Goal: Communication & Community: Ask a question

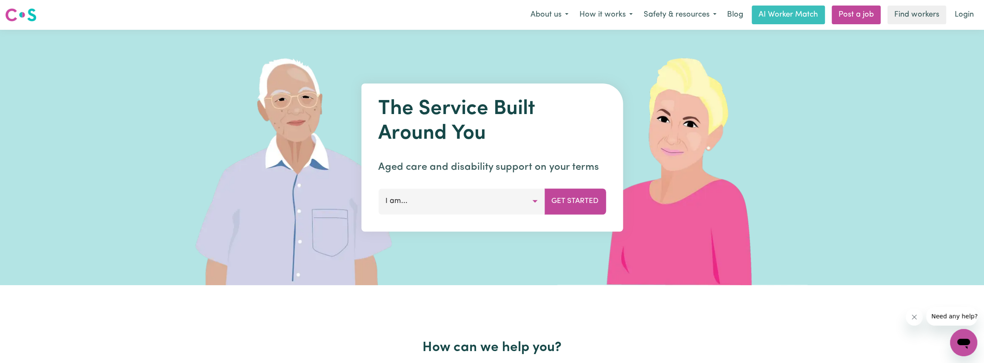
click at [472, 194] on button "I am..." at bounding box center [461, 201] width 166 height 26
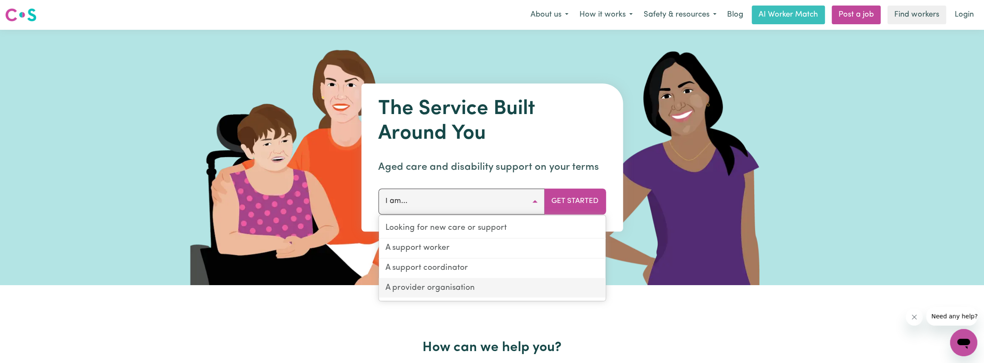
click at [458, 283] on link "A provider organisation" at bounding box center [492, 288] width 227 height 19
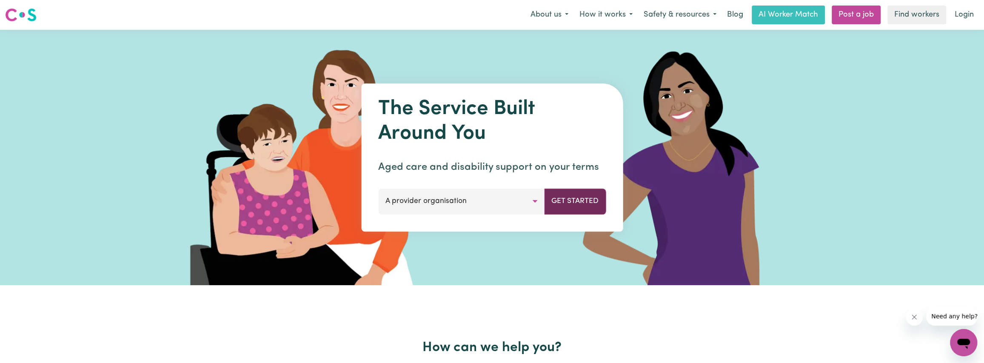
click at [574, 205] on button "Get Started" at bounding box center [575, 201] width 62 height 26
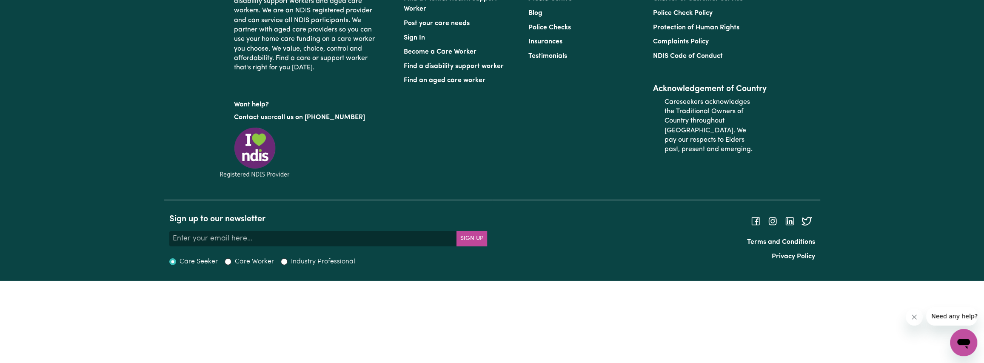
scroll to position [3147, 0]
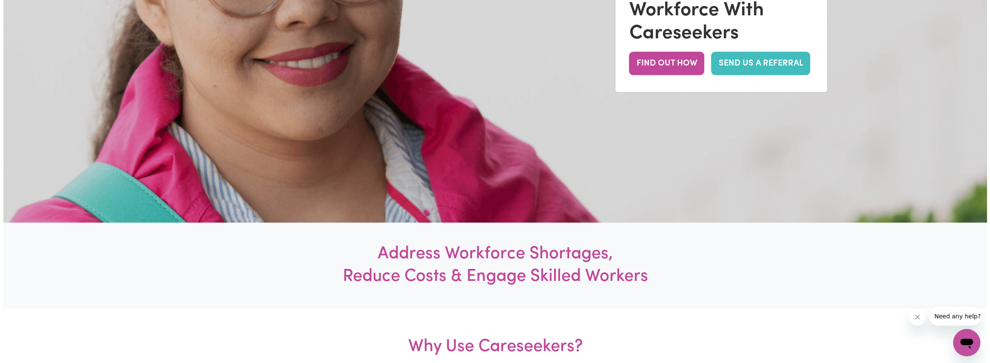
scroll to position [0, 0]
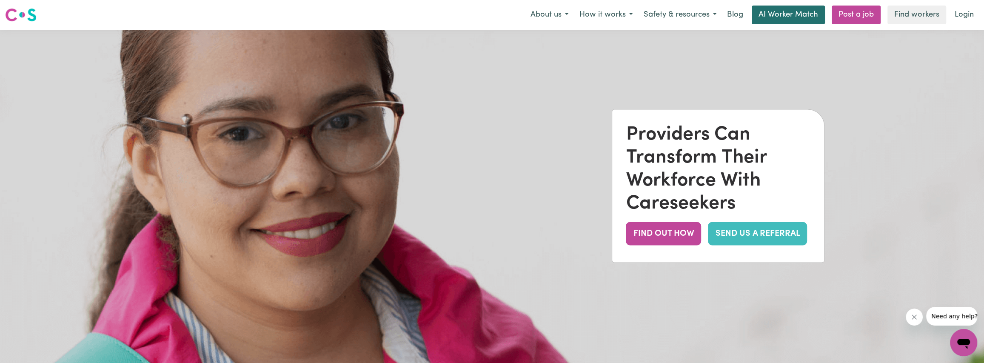
click at [804, 16] on link "AI Worker Match" at bounding box center [788, 15] width 73 height 19
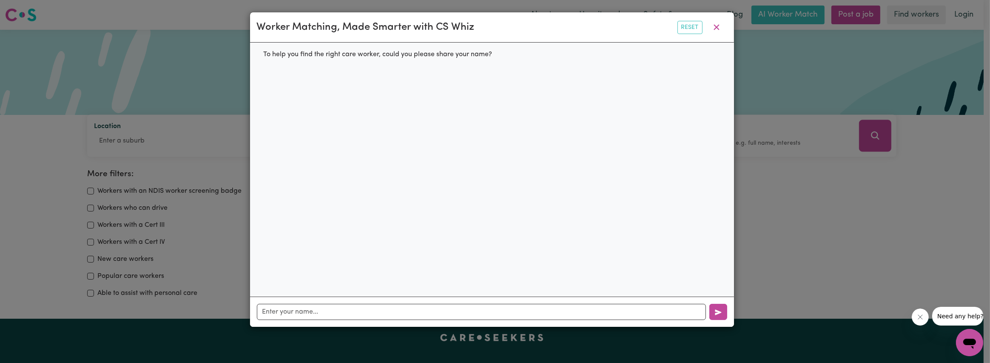
drag, startPoint x: 782, startPoint y: 94, endPoint x: 766, endPoint y: 134, distance: 43.3
drag, startPoint x: 766, startPoint y: 134, endPoint x: 421, endPoint y: 312, distance: 387.5
click at [421, 312] on input "text" at bounding box center [481, 312] width 449 height 16
type input "Andrew"
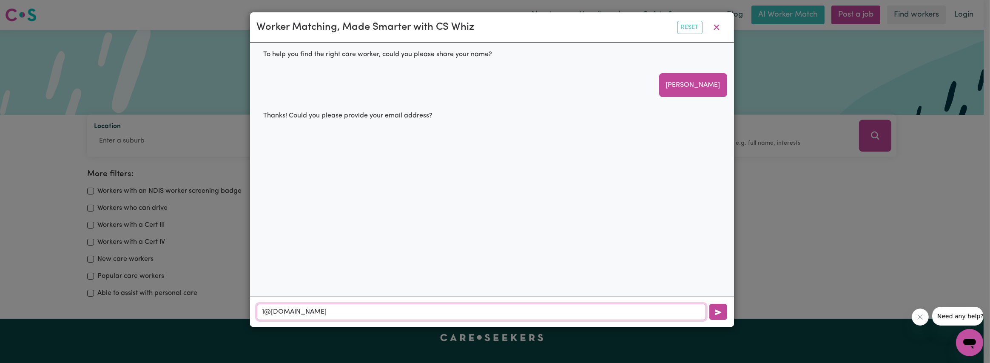
type input "1@com.com"
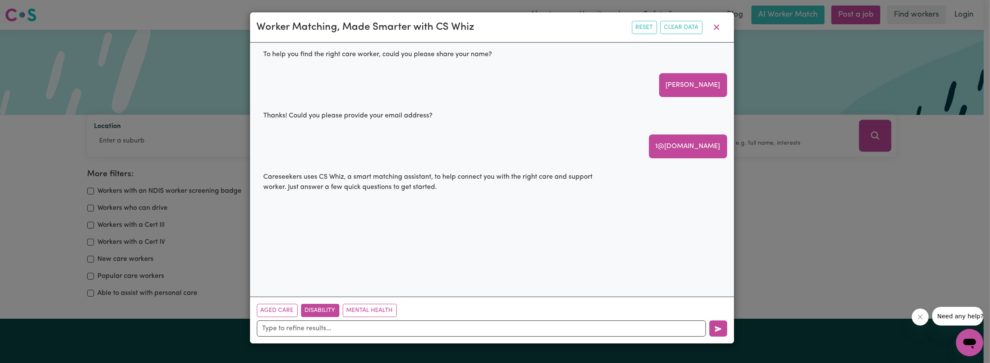
click at [314, 312] on button "Disability" at bounding box center [320, 310] width 38 height 13
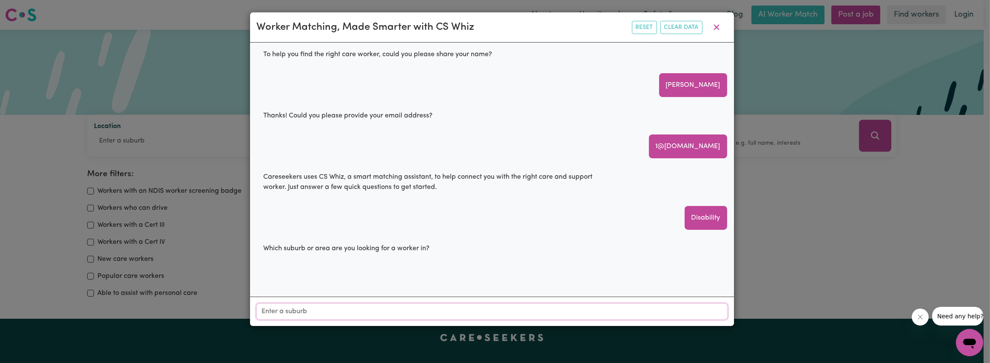
click at [314, 312] on input "Location" at bounding box center [492, 311] width 470 height 15
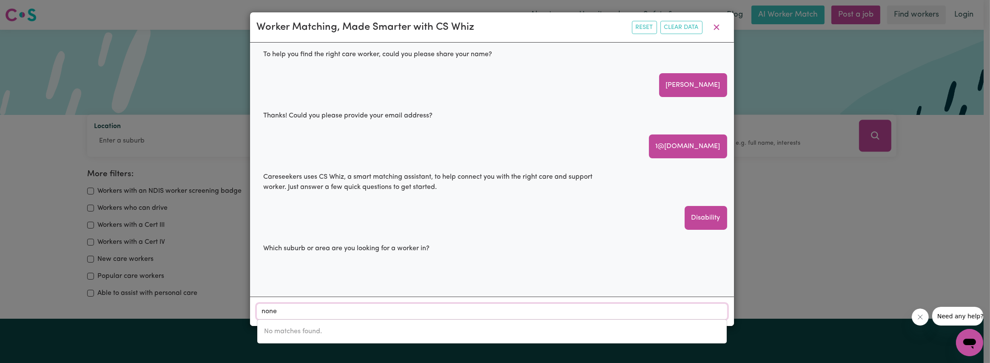
type input "non"
type input "nonNING, South Australia, 5717"
type input "no"
type input "n"
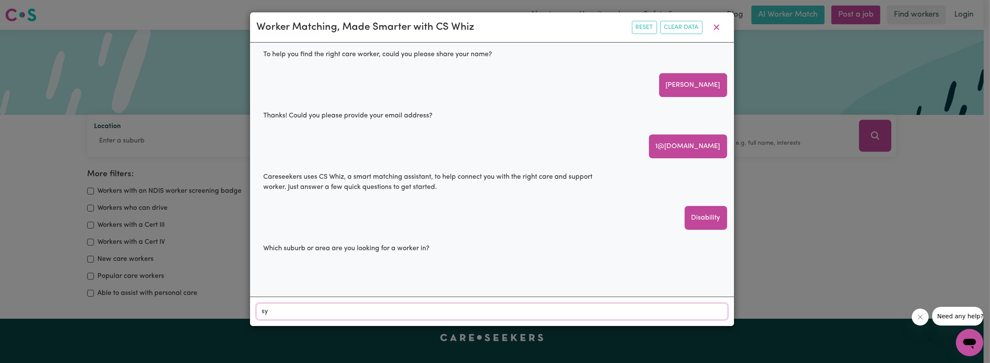
type input "syd"
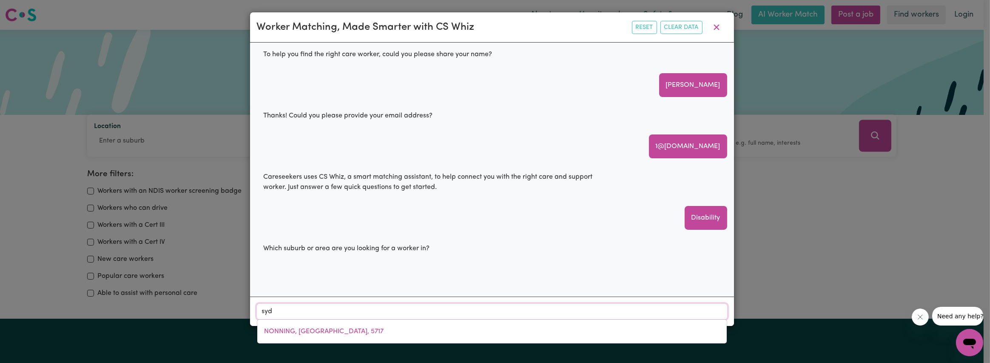
type input "sydENHAM, New South Wales, 2044"
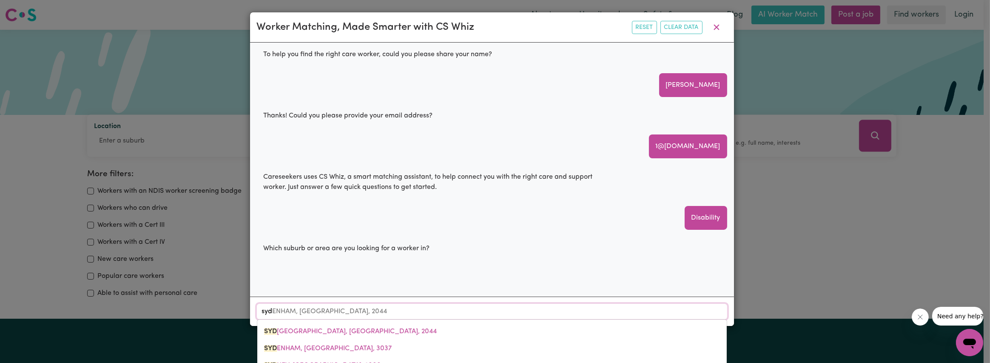
type input "sydn"
type input "sydnEY, New South Wales, 2000"
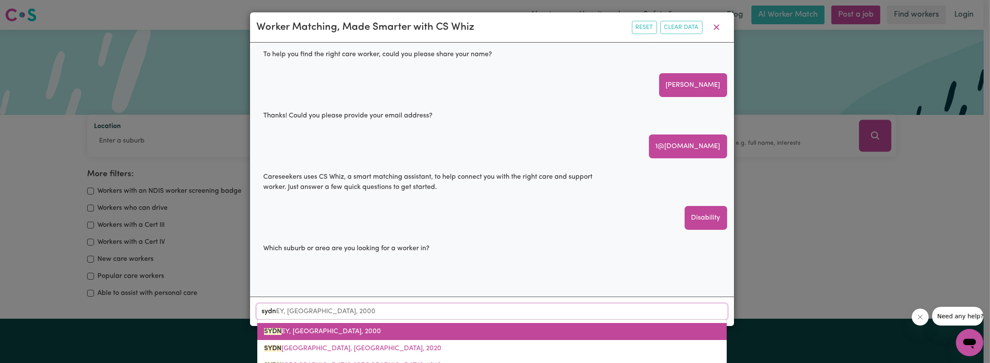
click at [322, 331] on span "SYDN EY, New South Wales, 2000" at bounding box center [322, 331] width 117 height 7
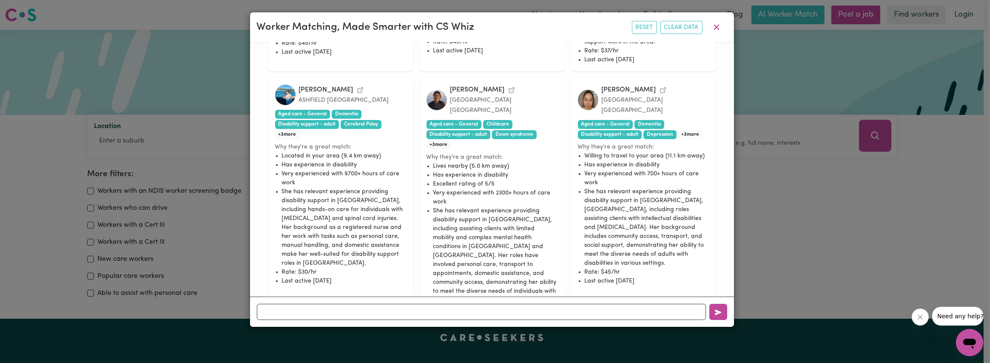
scroll to position [847, 0]
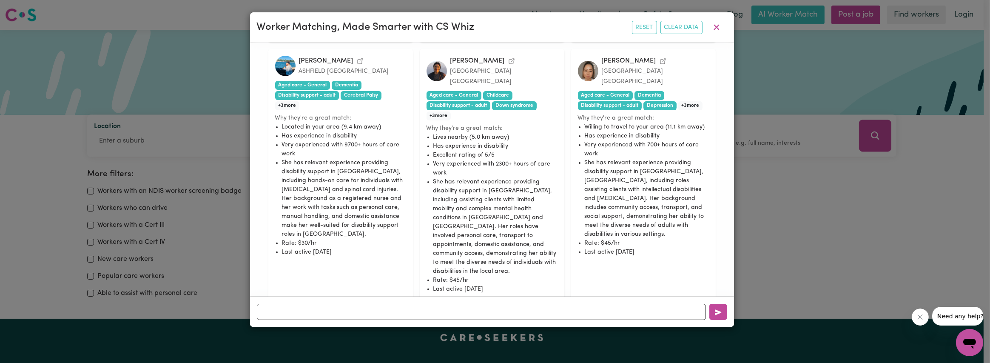
click at [522, 321] on button "No" at bounding box center [525, 327] width 26 height 13
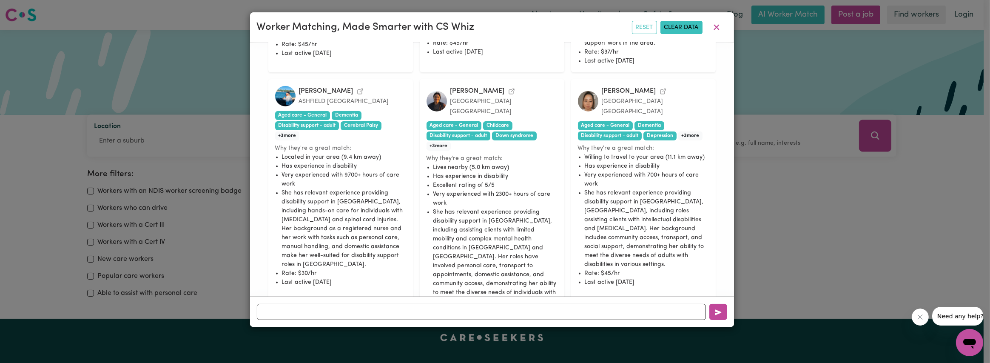
click at [694, 27] on button "Clear Data" at bounding box center [682, 27] width 42 height 13
click at [715, 27] on icon "button" at bounding box center [717, 27] width 10 height 10
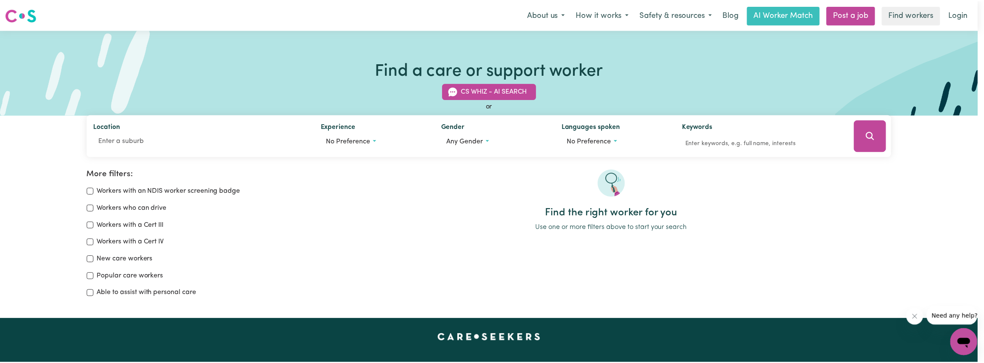
scroll to position [0, 0]
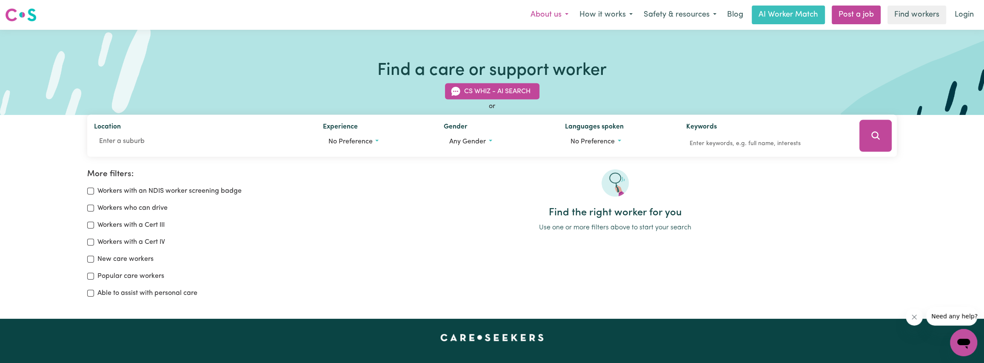
click at [544, 13] on button "About us" at bounding box center [549, 15] width 49 height 18
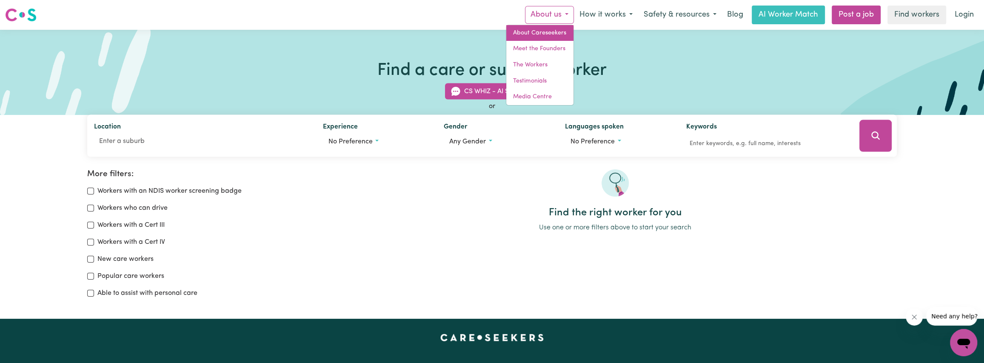
click at [543, 31] on link "About Careseekers" at bounding box center [539, 33] width 67 height 16
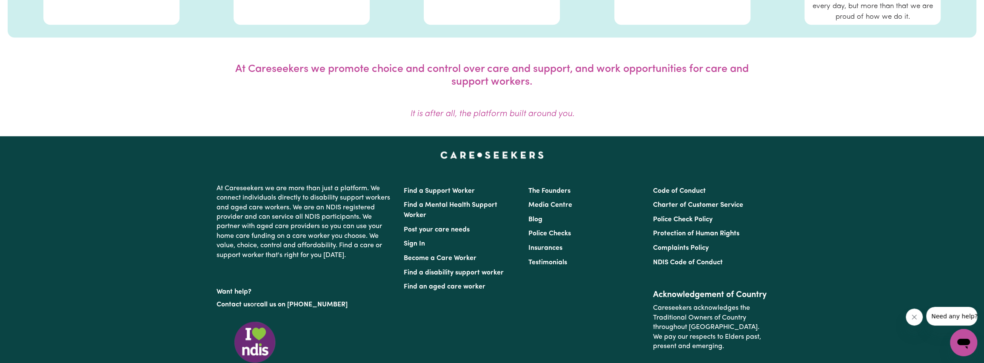
scroll to position [750, 0]
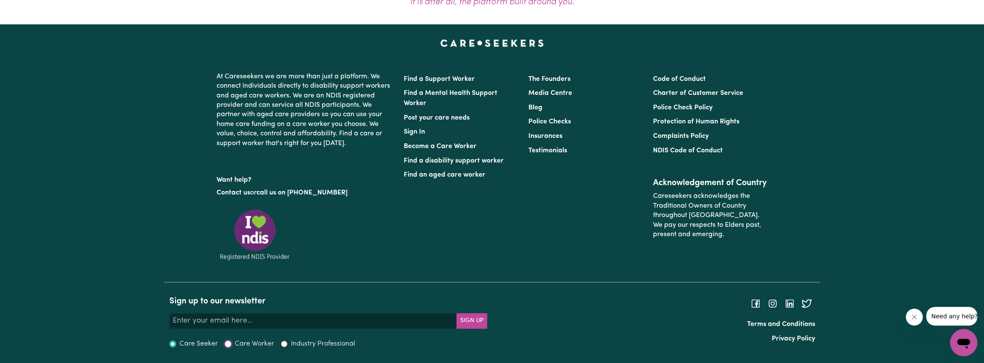
click at [230, 342] on input "Care Worker" at bounding box center [228, 343] width 7 height 7
radio input "true"
click at [267, 322] on input "Your email address" at bounding box center [313, 320] width 288 height 15
type input "surdivisio@gmail.com"
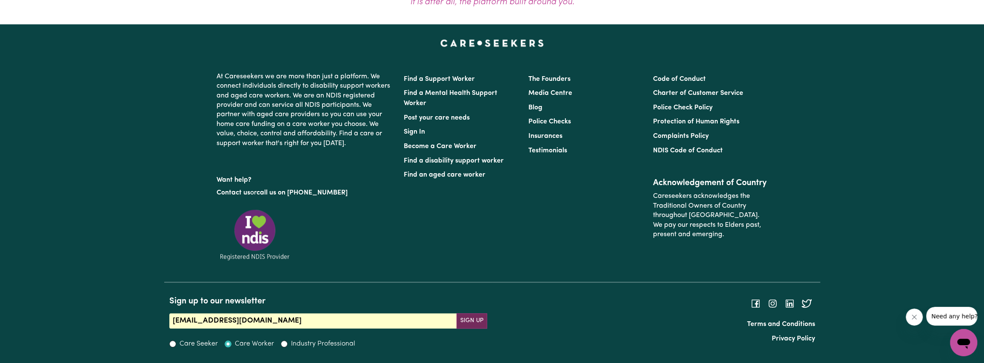
click at [467, 320] on button "Sign Up" at bounding box center [471, 320] width 31 height 15
radio input "true"
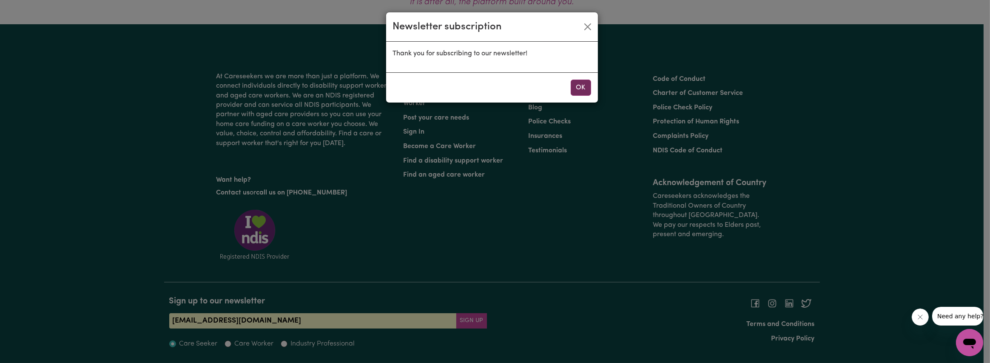
click at [584, 88] on button "OK" at bounding box center [581, 88] width 20 height 16
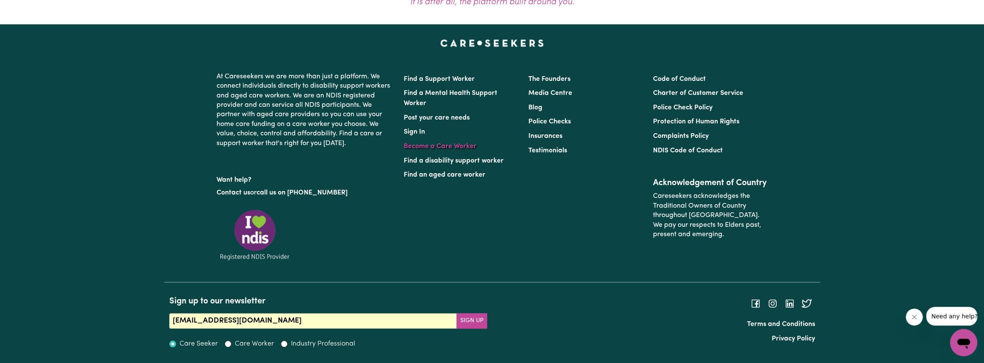
click at [427, 145] on link "Become a Care Worker" at bounding box center [440, 146] width 73 height 7
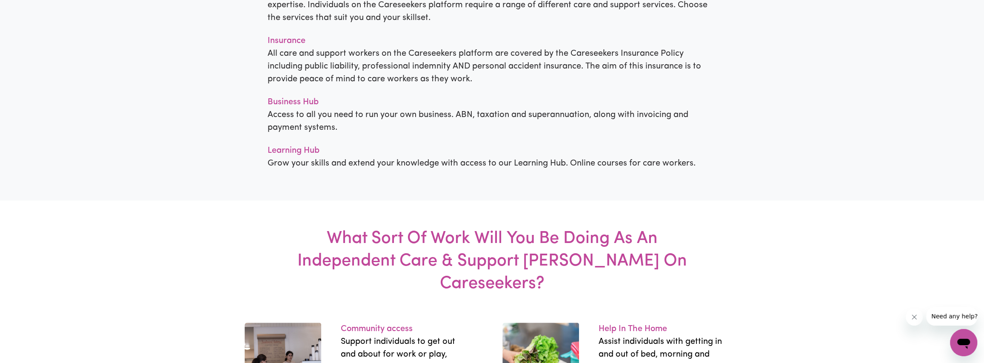
scroll to position [936, 0]
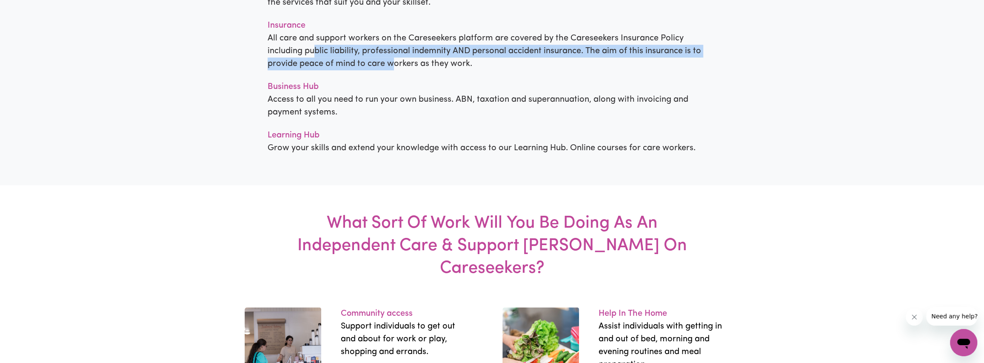
drag, startPoint x: 315, startPoint y: 168, endPoint x: 391, endPoint y: 180, distance: 77.1
click at [391, 70] on p "All care and support workers on the Careseekers platform are covered by the Car…" at bounding box center [492, 51] width 449 height 38
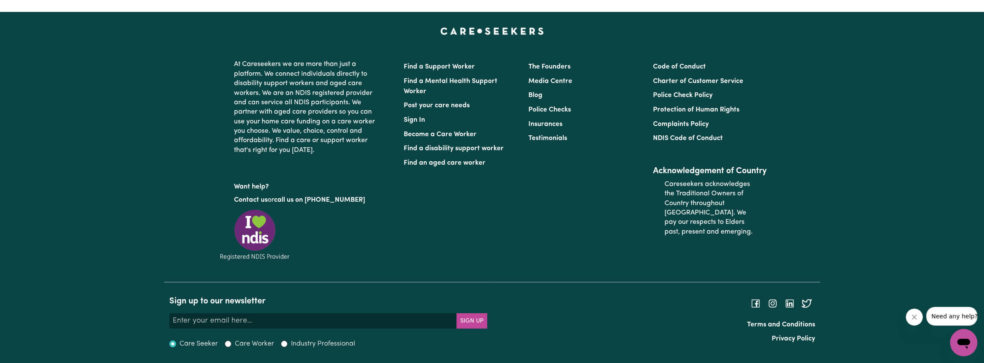
scroll to position [3700, 0]
click at [960, 343] on icon "Open messaging window" at bounding box center [963, 344] width 13 height 10
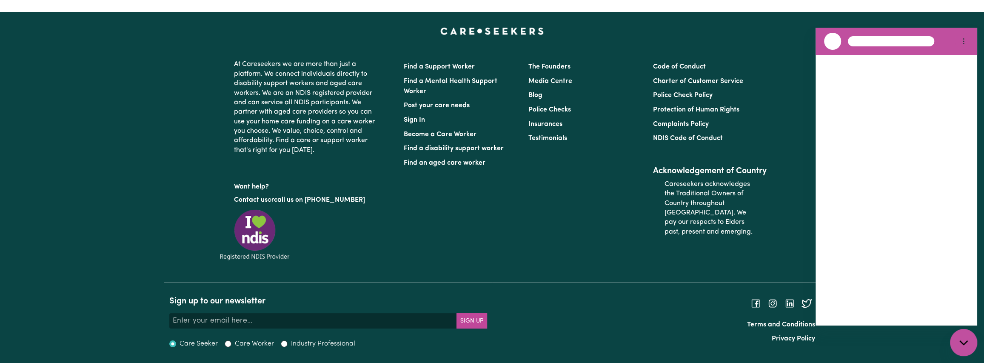
scroll to position [0, 0]
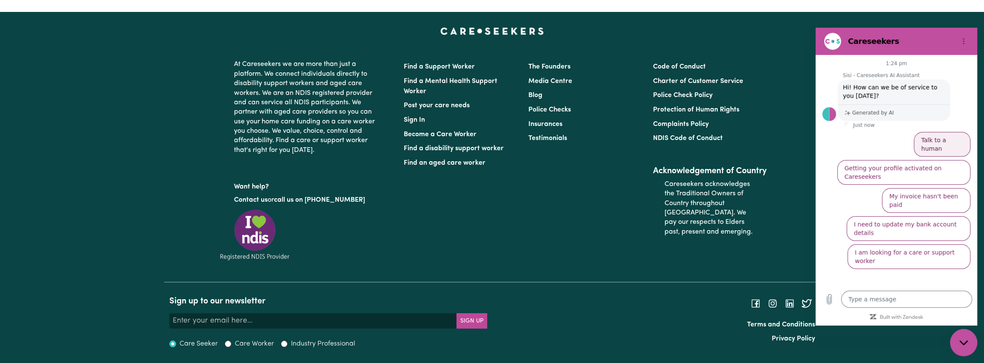
click at [941, 139] on button "Talk to a human" at bounding box center [942, 144] width 57 height 25
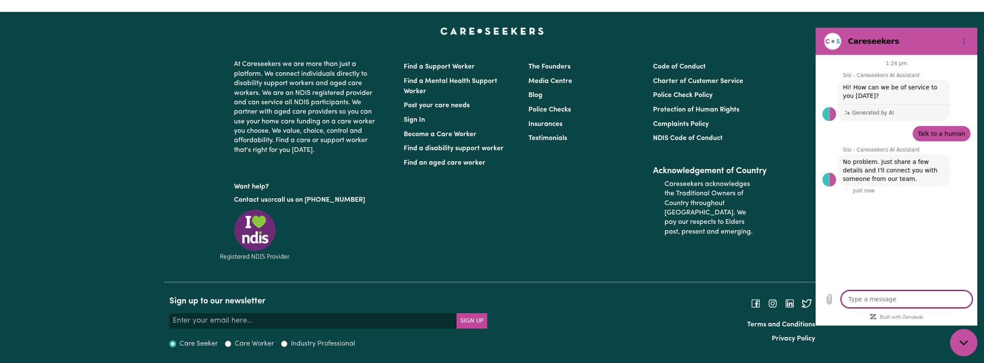
type textarea "x"
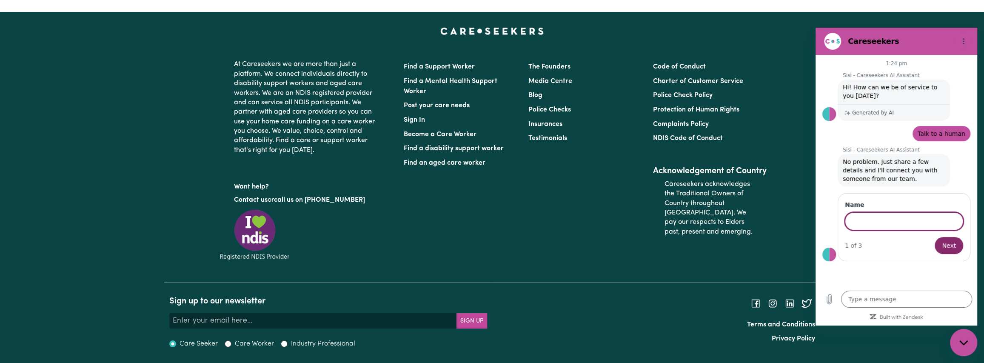
click at [892, 226] on input "Name" at bounding box center [904, 221] width 118 height 18
type input "Andrew"
click at [934, 237] on button "Next" at bounding box center [948, 245] width 28 height 17
type textarea "x"
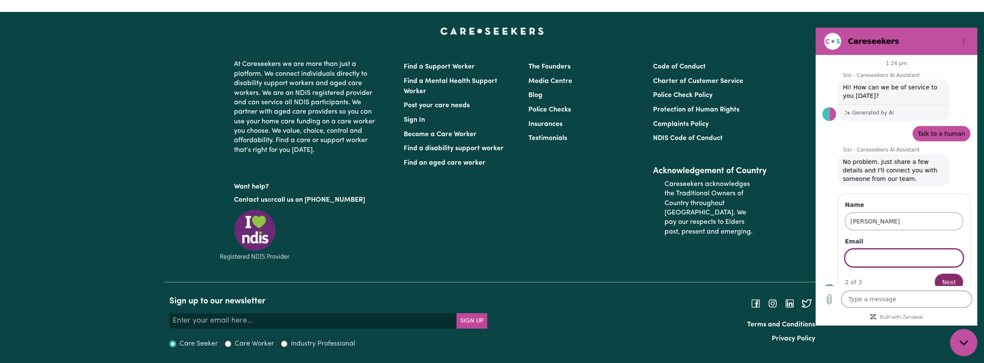
scroll to position [12, 0]
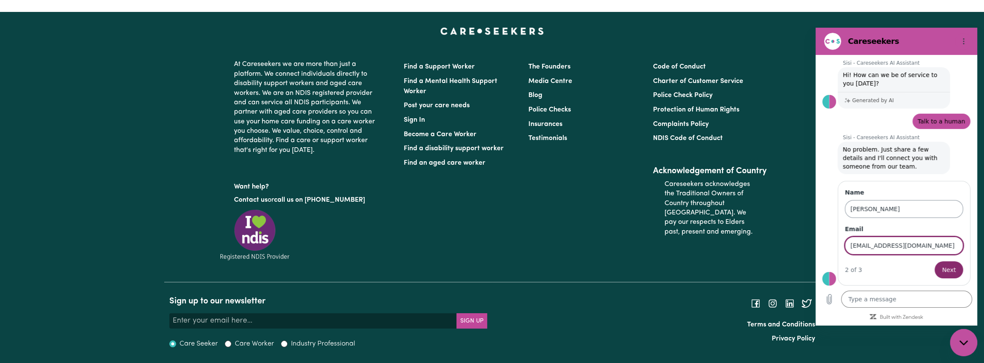
type input "surdivisio@gmail.com"
click at [934, 261] on button "Next" at bounding box center [948, 269] width 28 height 17
type textarea "x"
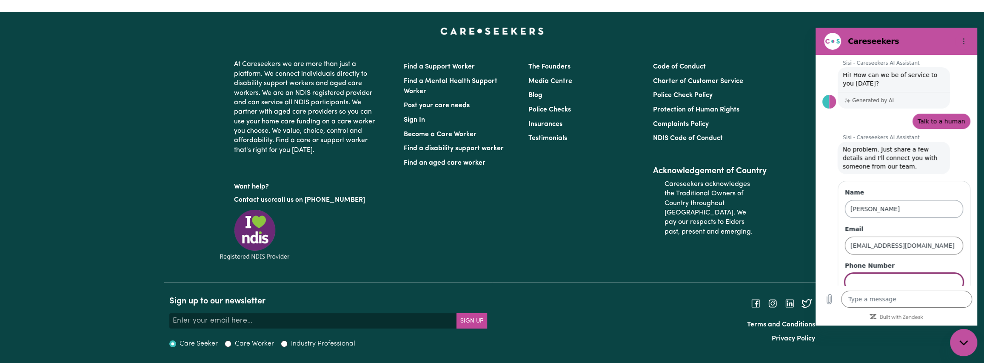
scroll to position [48, 0]
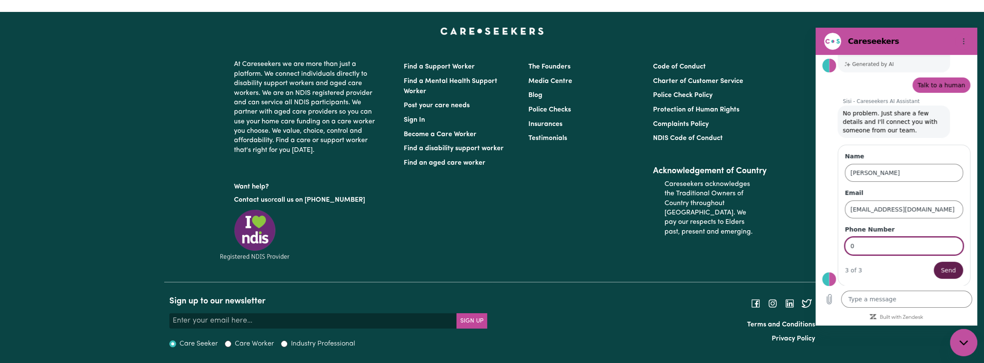
type input "0"
click at [941, 270] on span "Send" at bounding box center [948, 270] width 15 height 10
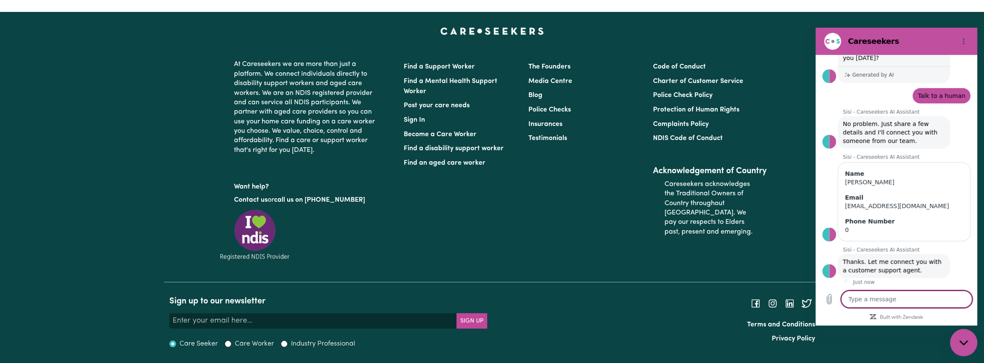
scroll to position [39, 0]
type textarea "x"
paste textarea "https://www.careseekers.com.au/careworker"
type textarea "https://www.careseekers.com.au/careworker"
type textarea "x"
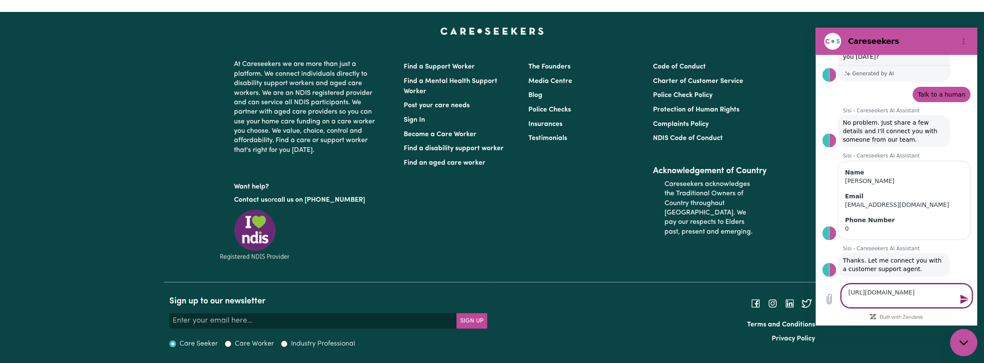
type textarea "https://www.careseekers.com.au/careworker"
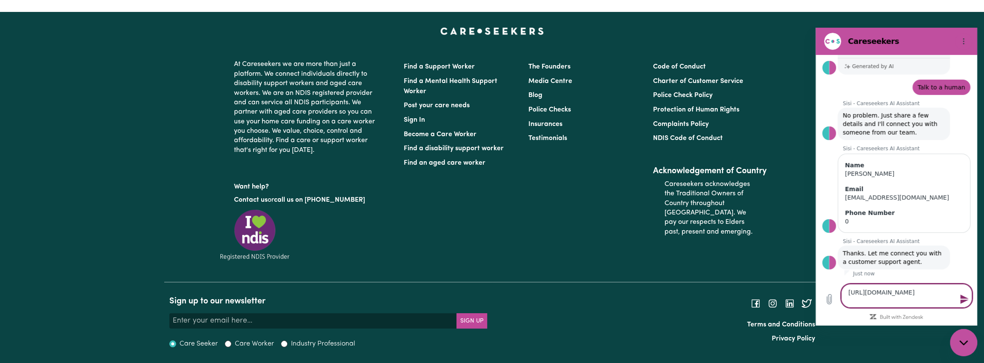
type textarea "x"
drag, startPoint x: 870, startPoint y: 298, endPoint x: 760, endPoint y: 270, distance: 112.8
click html "Careseekers 1:24 pm Sisi - Careseekers AI Assistant Sisi - Careseekers AI Assis…"
type textarea "d"
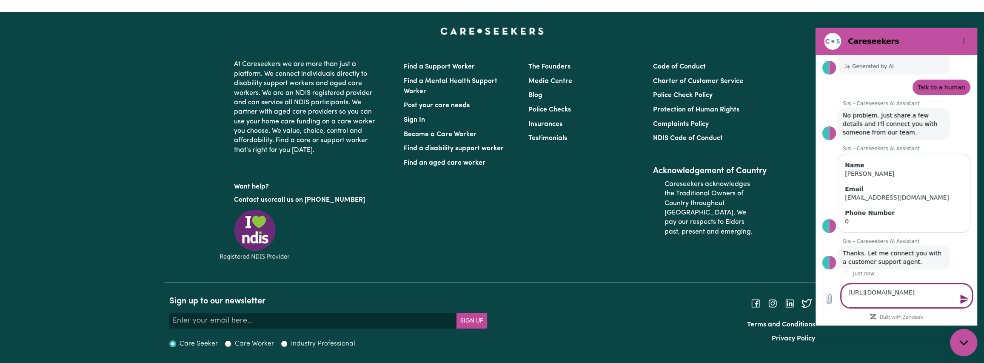
type textarea "x"
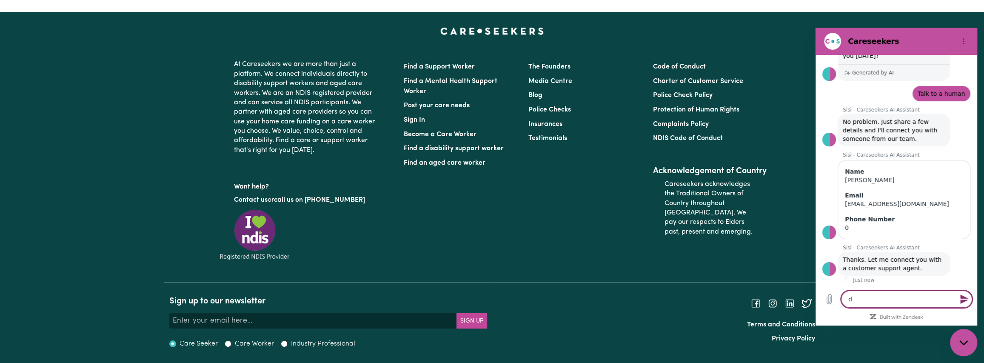
type textarea "do"
type textarea "x"
type textarea "doe"
type textarea "x"
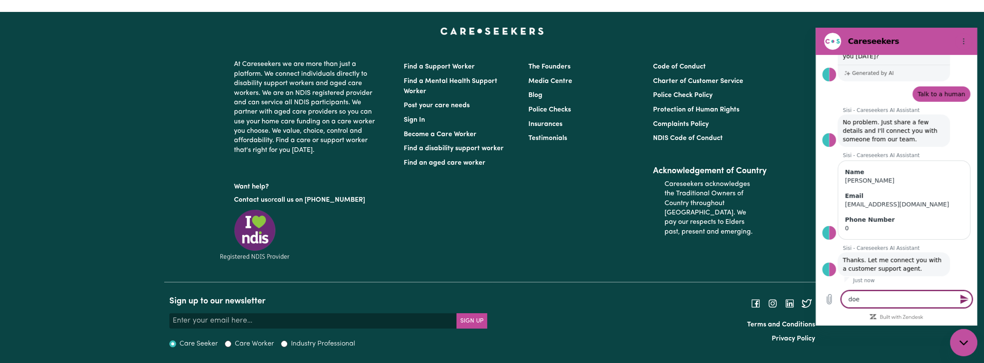
type textarea "does"
type textarea "x"
type textarea "does"
type textarea "x"
type textarea "does C"
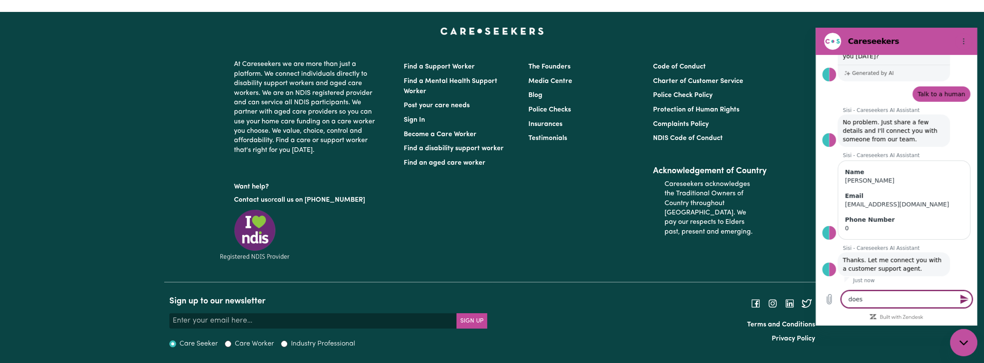
type textarea "x"
type textarea "does Ca"
type textarea "x"
type textarea "does Car"
type textarea "x"
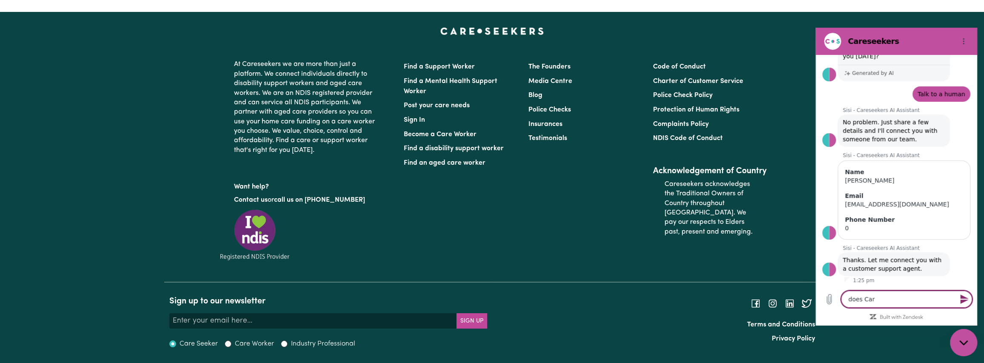
type textarea "does Care"
type textarea "x"
type textarea "does CareS"
type textarea "x"
type textarea "does CareSe"
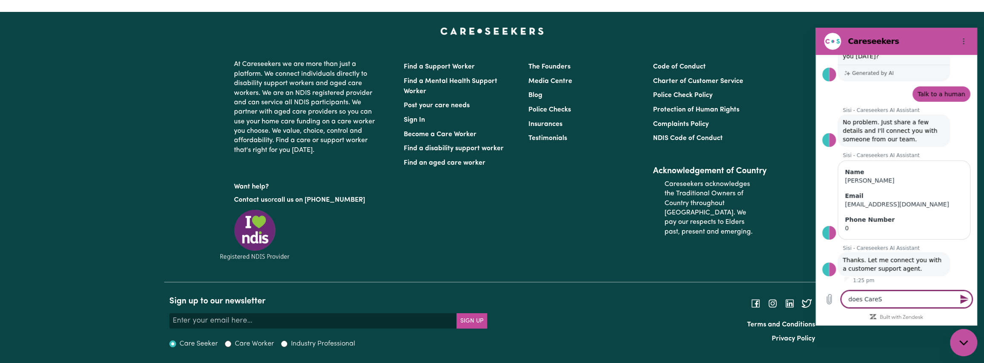
type textarea "x"
type textarea "does CareSee"
type textarea "x"
type textarea "does CareSeek"
type textarea "x"
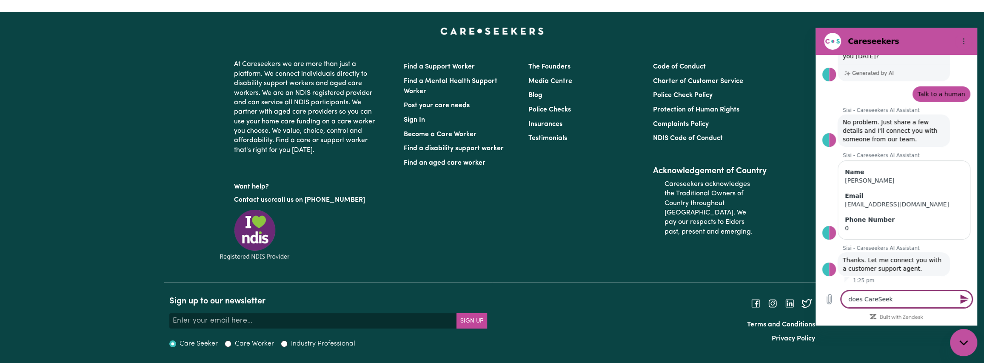
type textarea "does CareSeeke"
type textarea "x"
type textarea "does CareSeeker"
type textarea "x"
type textarea "does CareSeekers"
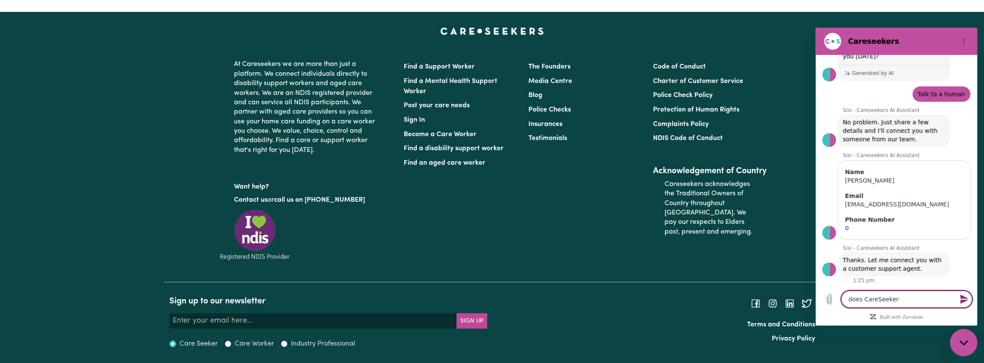
type textarea "x"
type textarea "does CareSeekers"
type textarea "x"
type textarea "does CareSeekers p"
type textarea "x"
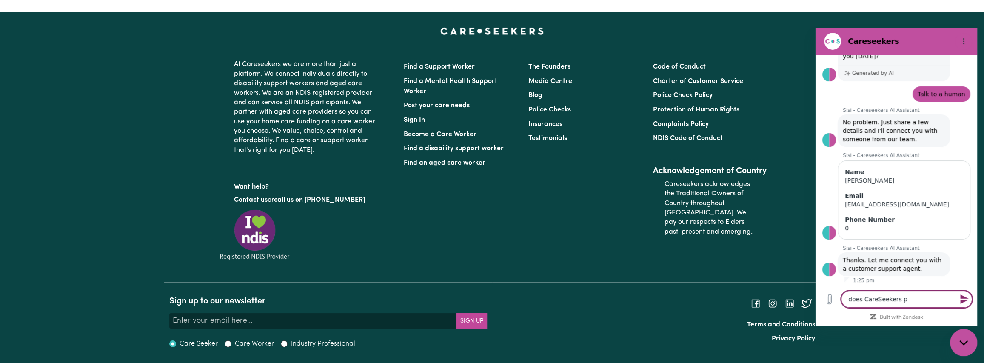
type textarea "does CareSeekers pr"
type textarea "x"
type textarea "does CareSeekers pro"
type textarea "x"
type textarea "does CareSeekers prov"
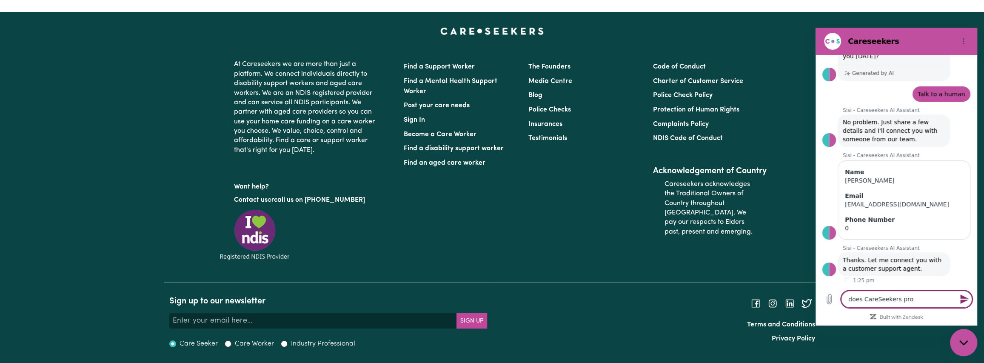
type textarea "x"
type textarea "does CareSeekers provi"
type textarea "x"
type textarea "does CareSeekers provid"
type textarea "x"
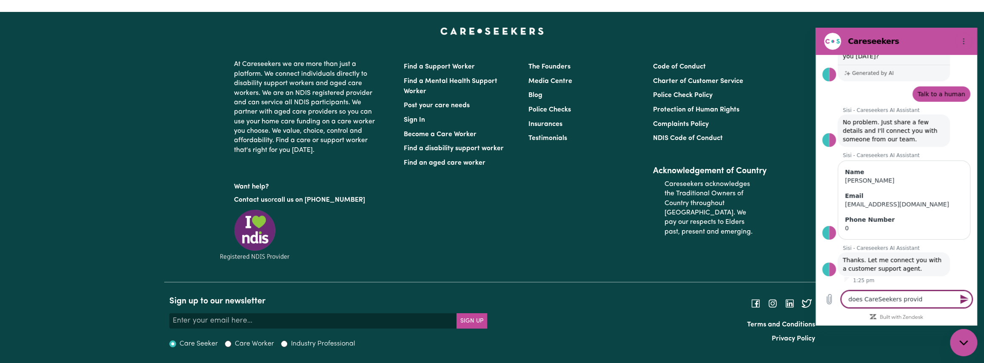
type textarea "does CareSeekers provide"
type textarea "x"
type textarea "does CareSeekers provide"
type textarea "x"
type textarea "does CareSeekers provide a"
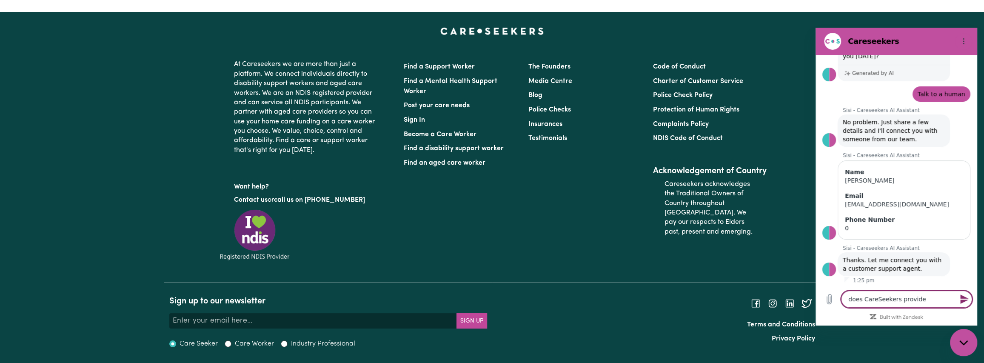
type textarea "x"
type textarea "does CareSeekers provide a"
type textarea "x"
type textarea "does CareSeekers provide a p"
type textarea "x"
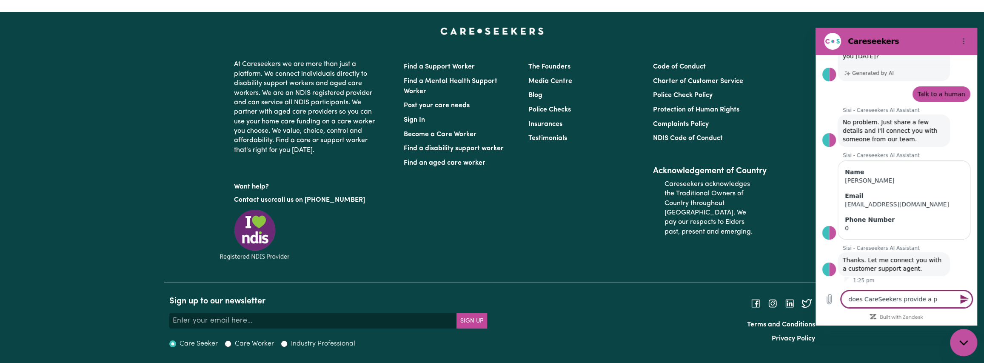
type textarea "does CareSeekers provide a pl"
type textarea "x"
type textarea "does CareSeekers provide a pla"
type textarea "x"
type textarea "does CareSeekers provide a plat"
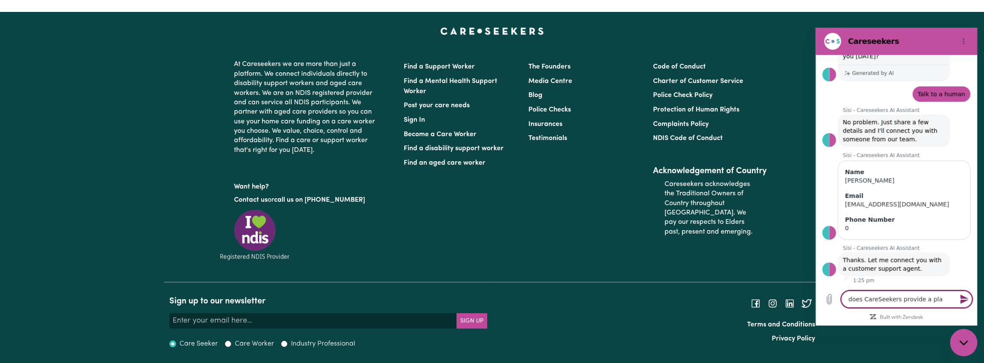
type textarea "x"
type textarea "does CareSeekers provide a platf"
type textarea "x"
type textarea "does CareSeekers provide a platfo"
type textarea "x"
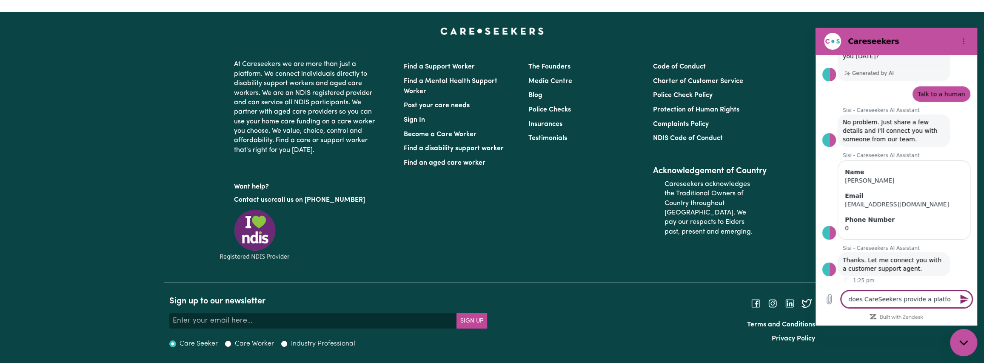
type textarea "does CareSeekers provide a platfor"
type textarea "x"
type textarea "does CareSeekers provide a platform"
type textarea "x"
type textarea "does CareSeekers provide a platform"
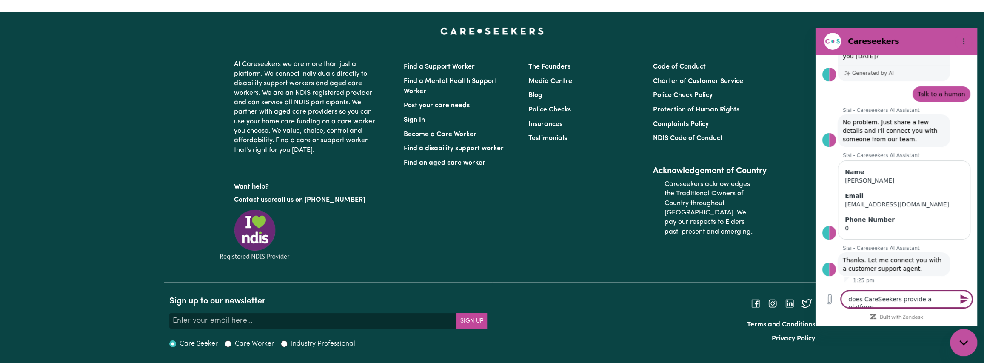
type textarea "x"
type textarea "does CareSeekers provide a platform f"
type textarea "x"
type textarea "does CareSeekers provide a platform fo"
type textarea "x"
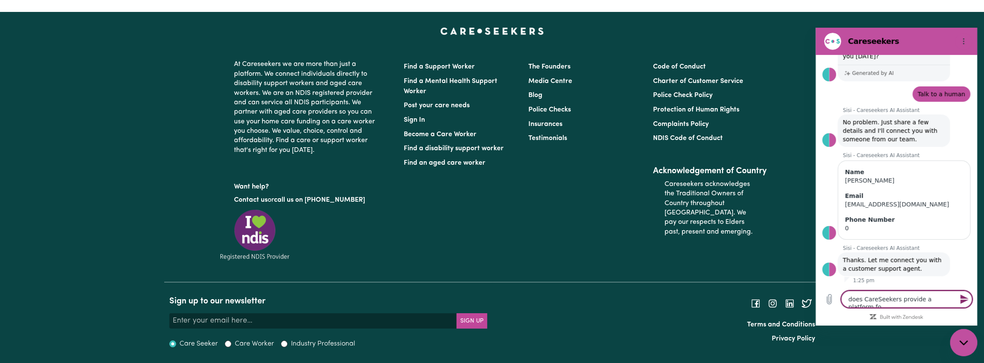
type textarea "does CareSeekers provide a platform for"
type textarea "x"
type textarea "does CareSeekers provide a platform for"
type textarea "x"
type textarea "does CareSeekers provide a platform for a"
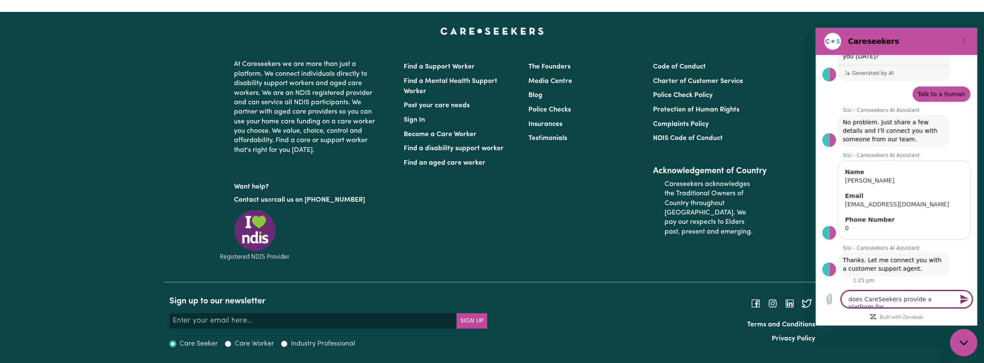
type textarea "x"
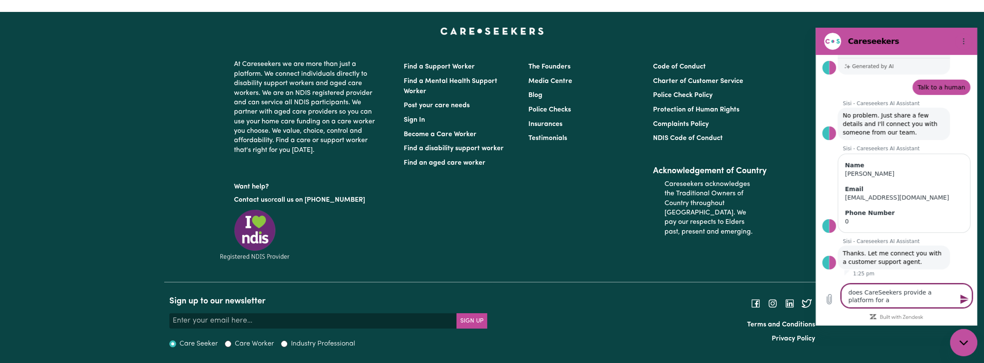
type textarea "does CareSeekers provide a platform for a"
type textarea "x"
type textarea "does CareSeekers provide a platform for a s"
type textarea "x"
type textarea "does CareSeekers provide a platform for a so"
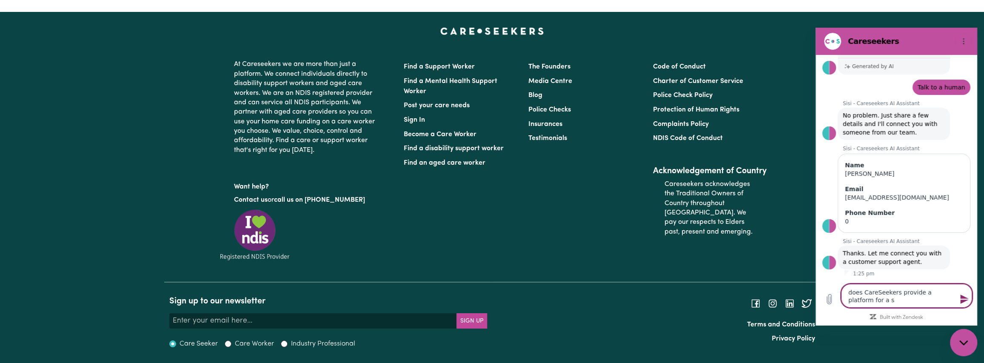
type textarea "x"
type textarea "does CareSeekers provide a platform for a sol"
type textarea "x"
type textarea "does CareSeekers provide a platform for a sole"
type textarea "x"
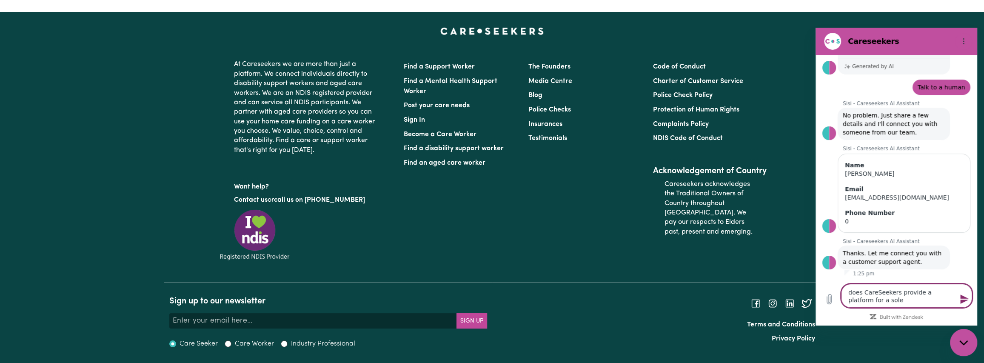
type textarea "does CareSeekers provide a platform for a sole"
type textarea "x"
type textarea "does CareSeekers provide a platform for a sole t"
type textarea "x"
type textarea "does CareSeekers provide a platform for a sole tr"
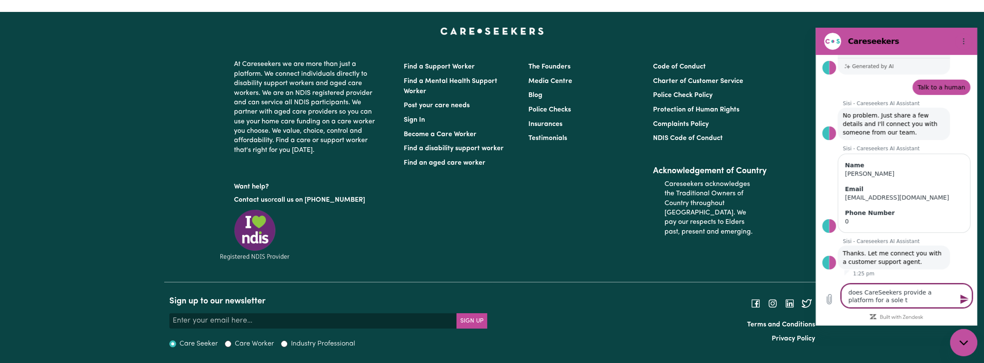
type textarea "x"
type textarea "does CareSeekers provide a platform for a sole tra"
type textarea "x"
type textarea "does CareSeekers provide a platform for a sole trad"
type textarea "x"
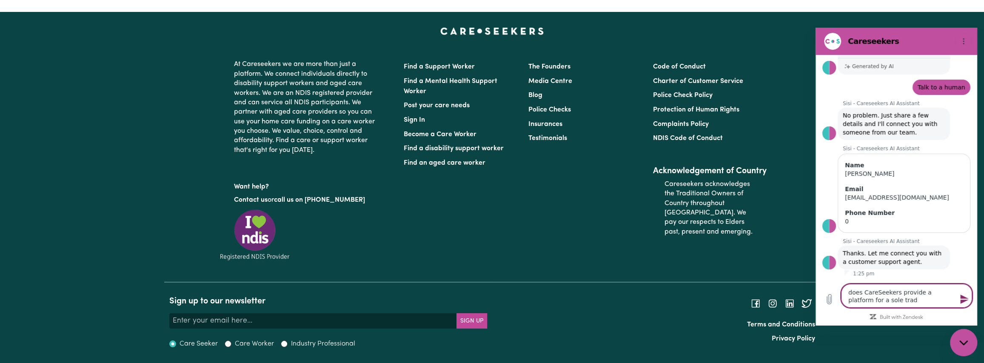
type textarea "does CareSeekers provide a platform for a sole trade"
type textarea "x"
type textarea "does CareSeekers provide a platform for a sole trader"
type textarea "x"
type textarea "does CareSeekers provide a platform for a sole trader"
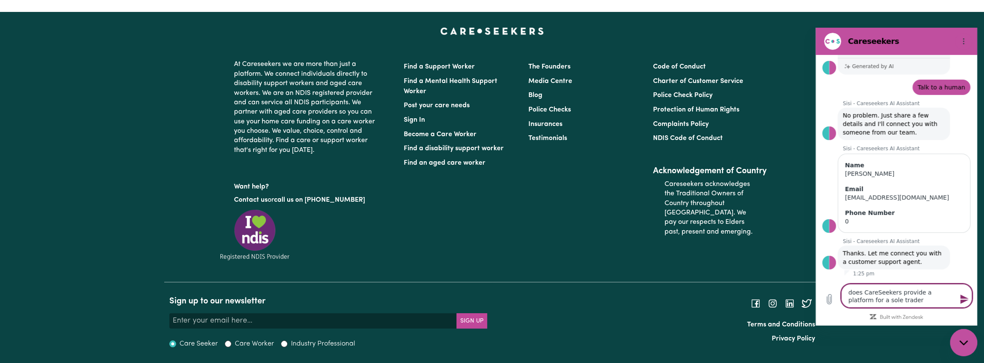
type textarea "x"
type textarea "does CareSeekers provide a platform for a sole trader t"
type textarea "x"
type textarea "does CareSeekers provide a platform for a sole trader to"
type textarea "x"
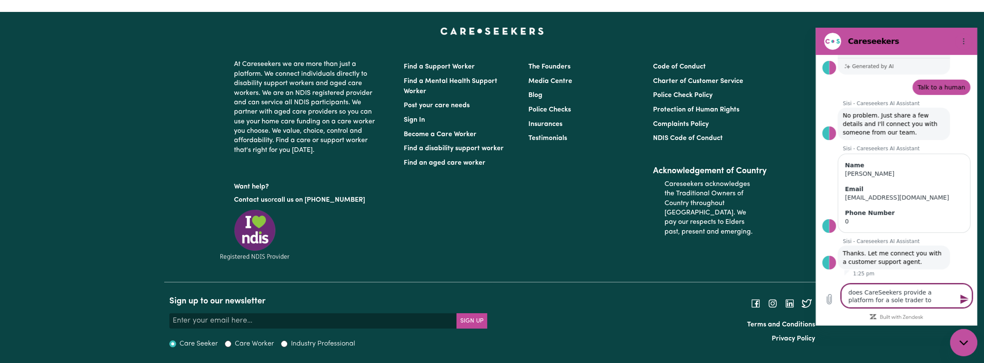
type textarea "does CareSeekers provide a platform for a sole trader to"
type textarea "x"
type textarea "does CareSeekers provide a platform for a sole trader to u"
type textarea "x"
type textarea "does CareSeekers provide a platform for a sole trader to us"
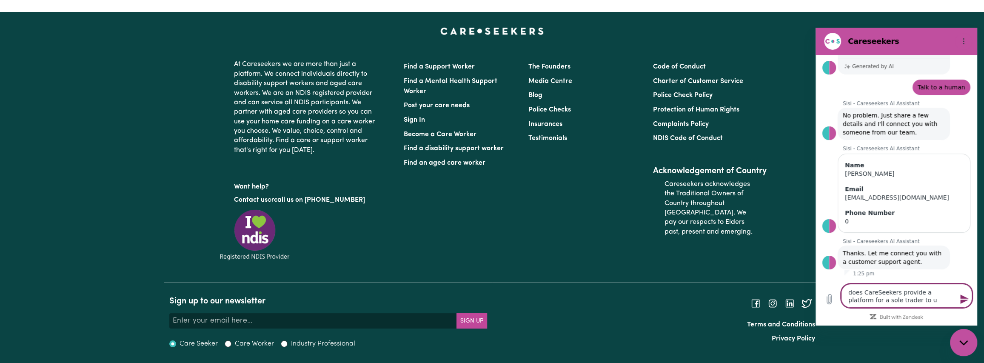
type textarea "x"
type textarea "does CareSeekers provide a platform for a sole trader to use"
type textarea "x"
type textarea "does CareSeekers provide a platform for a sole trader to use"
type textarea "x"
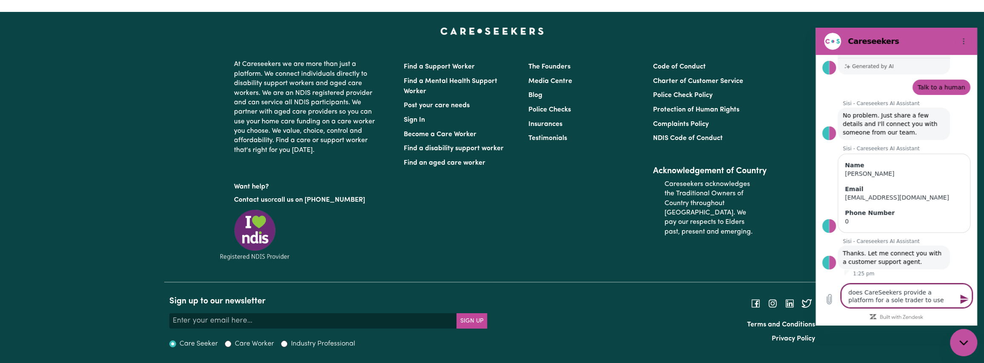
type textarea "does CareSeekers provide a platform for a sole trader to use f"
type textarea "x"
type textarea "does CareSeekers provide a platform for a sole trader to use fo"
type textarea "x"
type textarea "does CareSeekers provide a platform for a sole trader to use for"
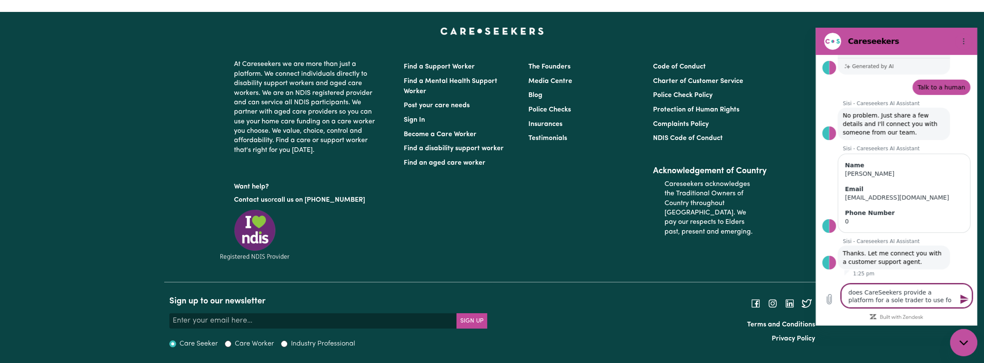
type textarea "x"
type textarea "does CareSeekers provide a platform for a sole trader to use for"
type textarea "x"
type textarea "does CareSeekers provide a platform for a sole trader to use for i"
type textarea "x"
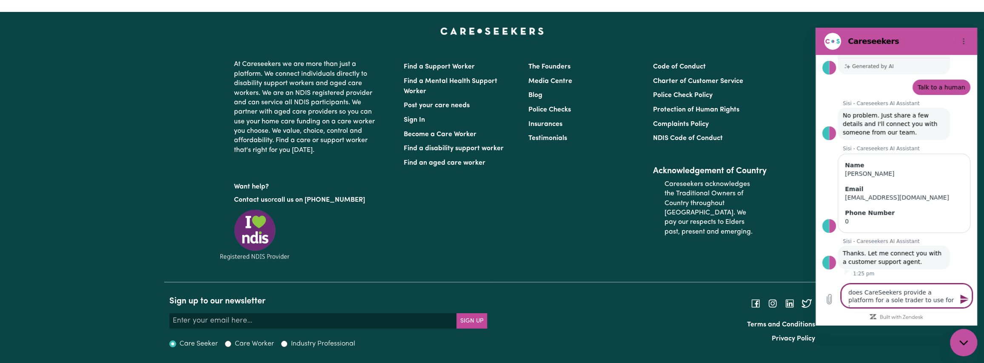
type textarea "does CareSeekers provide a platform for a sole trader to use for in"
type textarea "x"
type textarea "does CareSeekers provide a platform for a sole trader to use for inv"
type textarea "x"
type textarea "does CareSeekers provide a platform for a sole trader to use for invo"
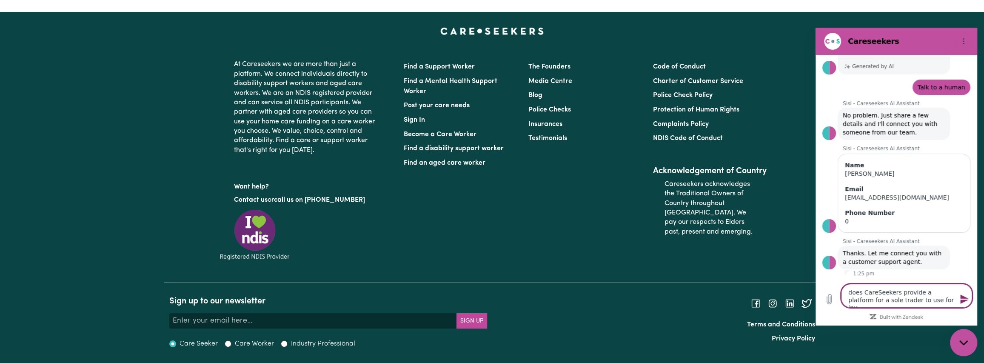
type textarea "x"
type textarea "does CareSeekers provide a platform for a sole trader to use for invoi"
type textarea "x"
type textarea "does CareSeekers provide a platform for a sole trader to use for invoic"
type textarea "x"
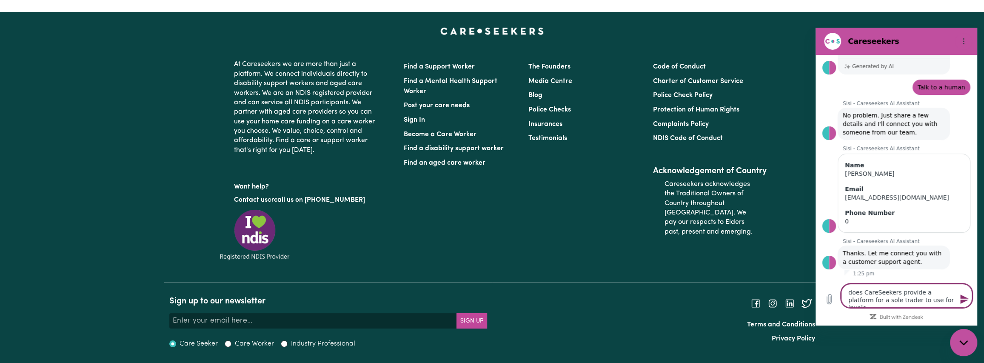
type textarea "does CareSeekers provide a platform for a sole trader to use for invoici"
type textarea "x"
type textarea "does CareSeekers provide a platform for a sole trader to use for invoicin"
type textarea "x"
type textarea "does CareSeekers provide a platform for a sole trader to use for invoicing"
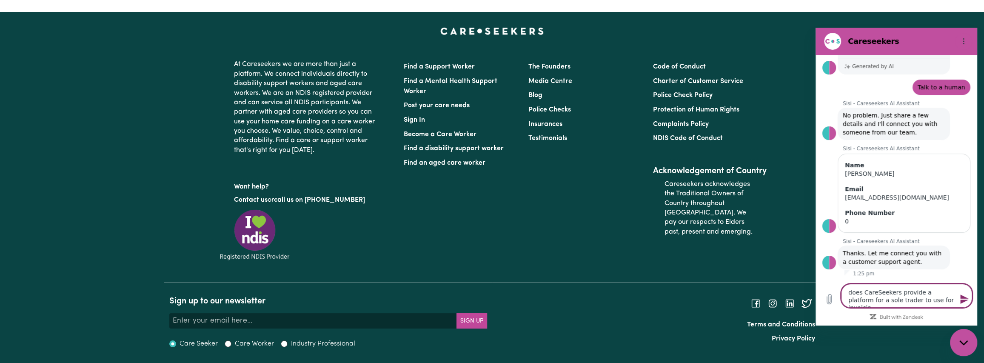
type textarea "x"
type textarea "does CareSeekers provide a platform for a sole trader to use for invoicing"
type textarea "x"
type textarea "does CareSeekers provide a platform for a sole trader to use for invoicing t"
type textarea "x"
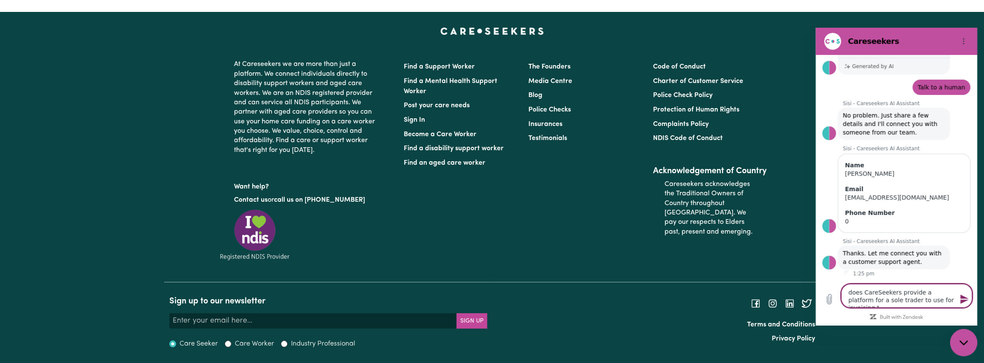
type textarea "does CareSeekers provide a platform for a sole trader to use for invoicing to"
type textarea "x"
type textarea "does CareSeekers provide a platform for a sole trader to use for invoicing to"
type textarea "x"
type textarea "does CareSeekers provide a platform for a sole trader to use for invoicing to a"
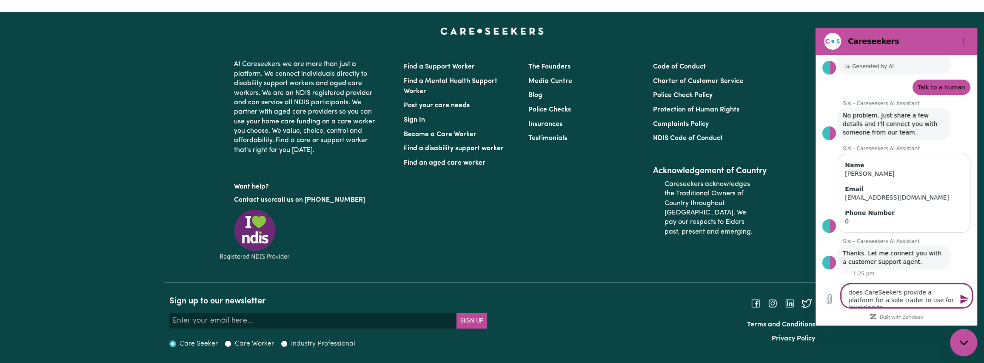
type textarea "x"
type textarea "does CareSeekers provide a platform for a sole trader to use for invoicing to a"
type textarea "x"
type textarea "does CareSeekers provide a platform for a sole trader to use for invoicing to a…"
type textarea "x"
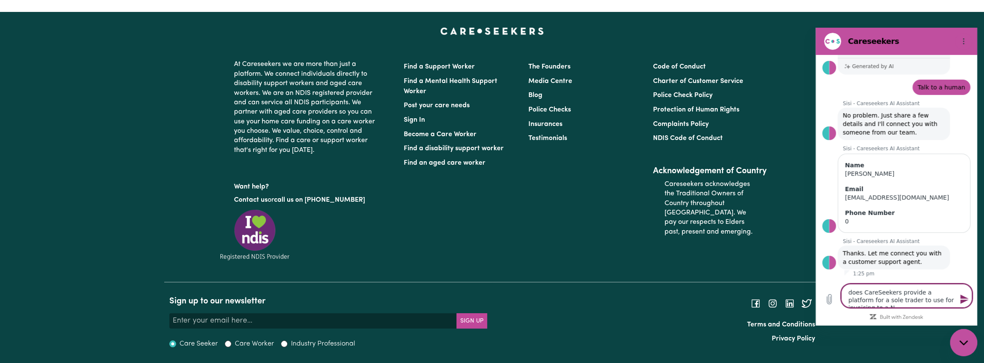
type textarea "does CareSeekers provide a platform for a sole trader to use for invoicing to a…"
type textarea "x"
type textarea "does CareSeekers provide a platform for a sole trader to use for invoicing to a…"
type textarea "x"
type textarea "does CareSeekers provide a platform for a sole trader to use for invoicing to a…"
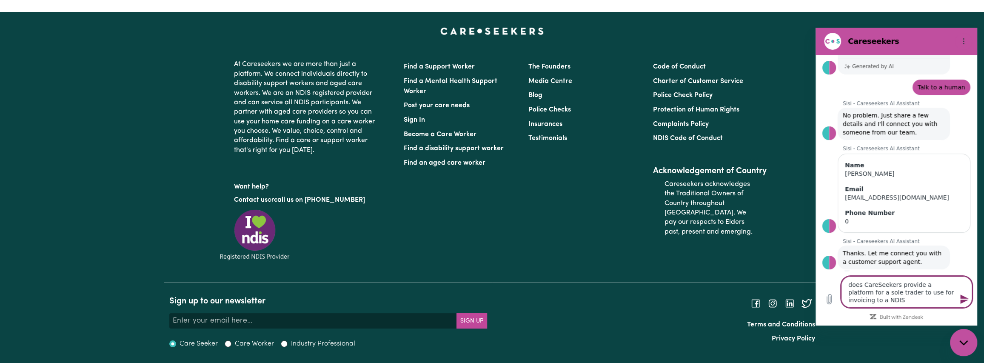
type textarea "x"
type textarea "does CareSeekers provide a platform for a sole trader to use for invoicing to a…"
type textarea "x"
type textarea "does CareSeekers provide a platform for a sole trader to use for invoicing to a…"
type textarea "x"
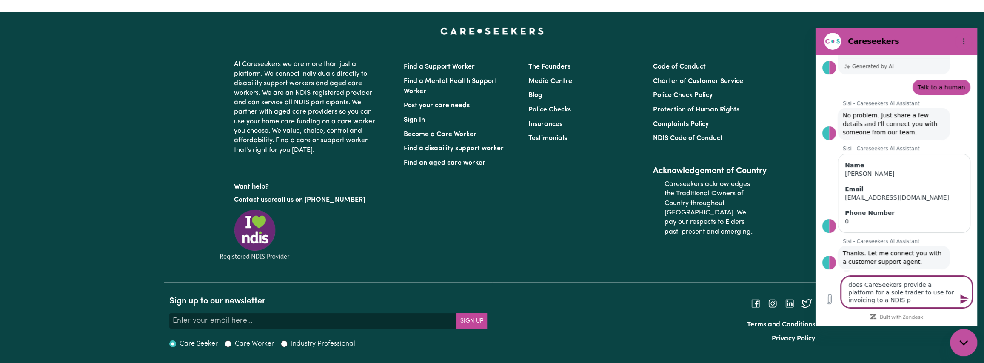
type textarea "does CareSeekers provide a platform for a sole trader to use for invoicing to a…"
type textarea "x"
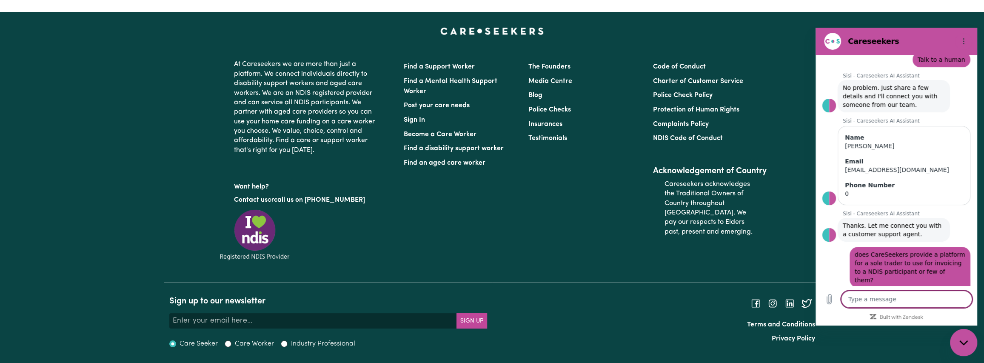
scroll to position [59, 0]
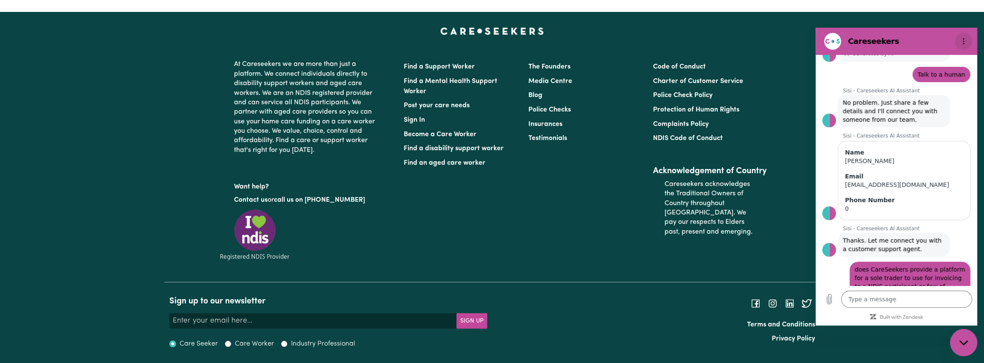
click at [965, 41] on icon "Options menu" at bounding box center [963, 41] width 7 height 7
click at [957, 65] on icon at bounding box center [960, 65] width 7 height 7
click at [954, 65] on input "Toggle sound notifications" at bounding box center [955, 65] width 17 height 9
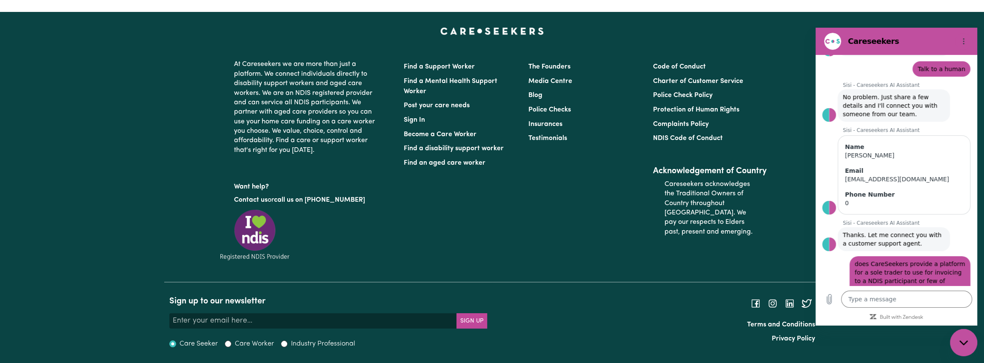
scroll to position [17, 0]
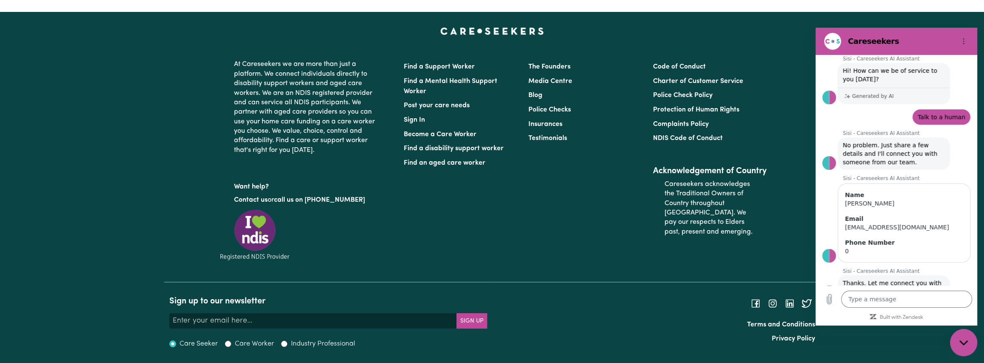
click at [831, 41] on figure at bounding box center [832, 41] width 17 height 17
click at [963, 338] on div "Close messaging window" at bounding box center [964, 343] width 26 height 26
